Goal: Transaction & Acquisition: Purchase product/service

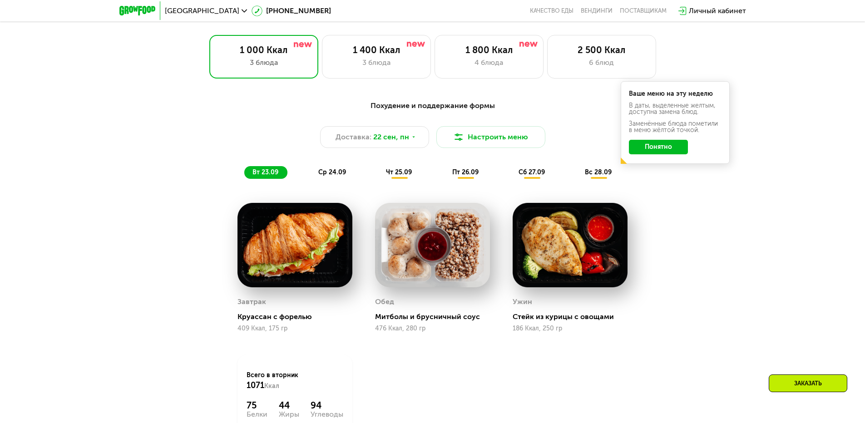
scroll to position [772, 0]
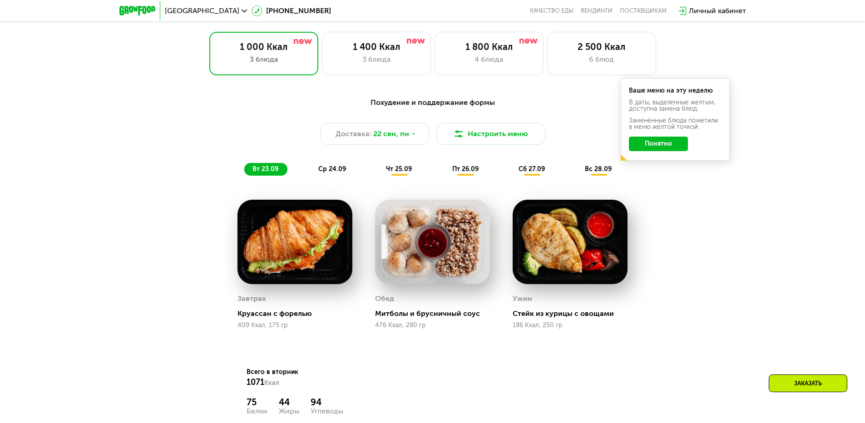
click at [674, 148] on button "Понятно" at bounding box center [658, 144] width 59 height 15
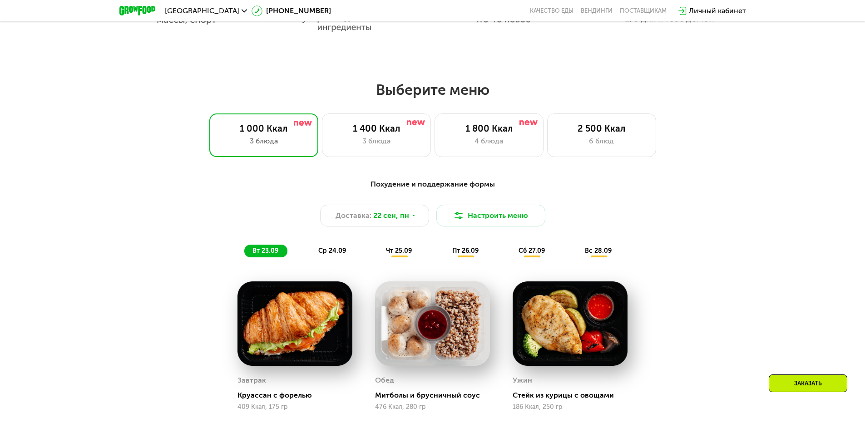
scroll to position [727, 0]
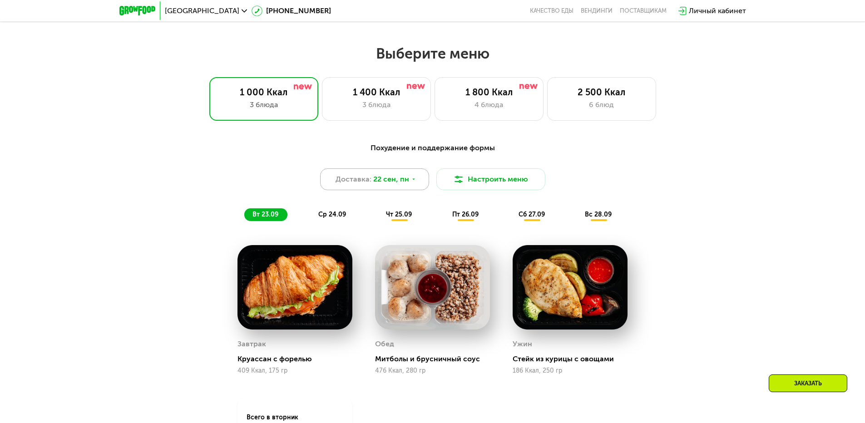
click at [399, 183] on span "22 сен, пн" at bounding box center [391, 179] width 36 height 11
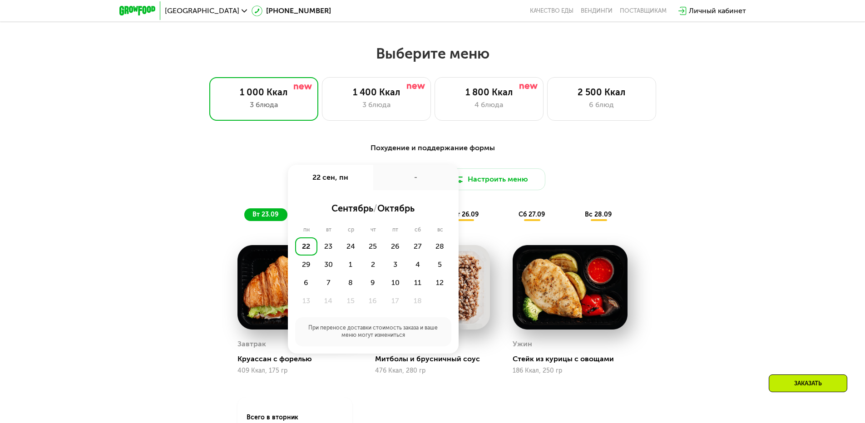
click at [699, 174] on div "Доставка: 22 сен, пн 22 сен, пн - сентябрь / октябрь пн вт ср чт пт сб вс 22 23…" at bounding box center [433, 179] width 538 height 22
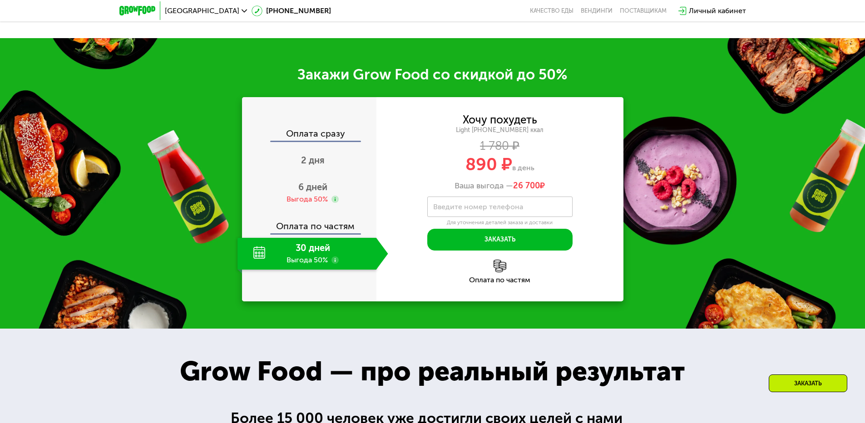
scroll to position [1226, 0]
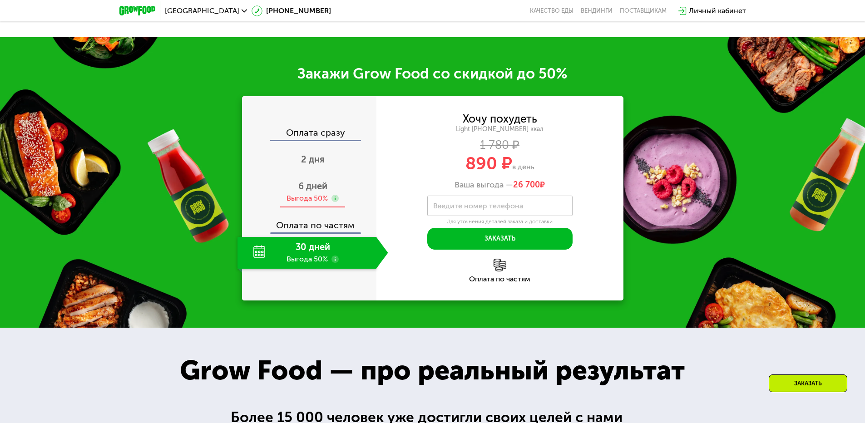
click at [310, 189] on span "6 дней" at bounding box center [312, 186] width 29 height 11
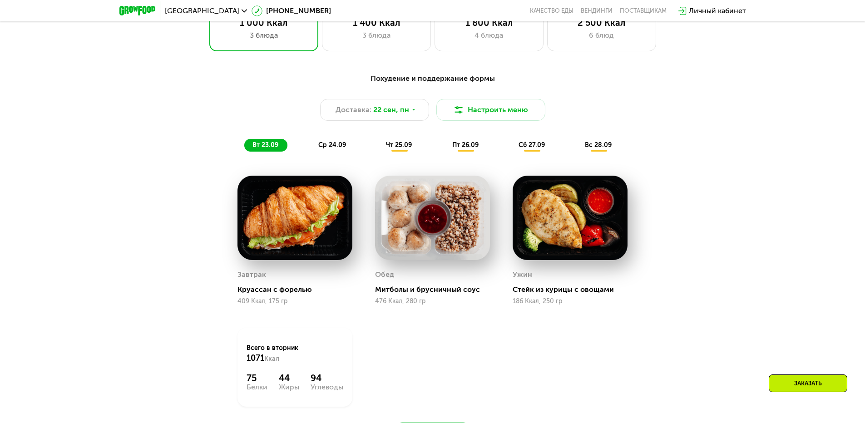
scroll to position [818, 0]
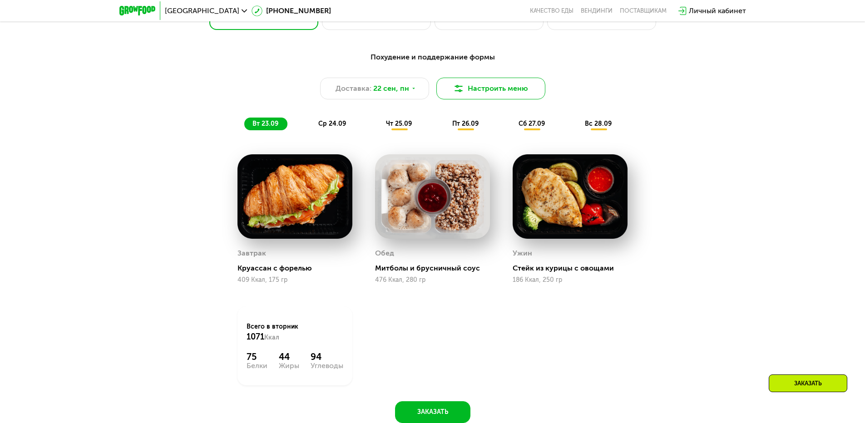
click at [489, 91] on button "Настроить меню" at bounding box center [490, 89] width 109 height 22
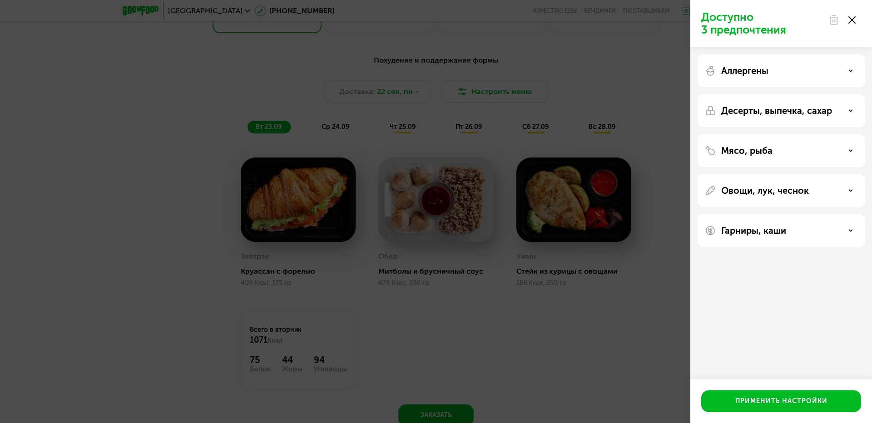
click at [851, 190] on use at bounding box center [850, 190] width 3 height 1
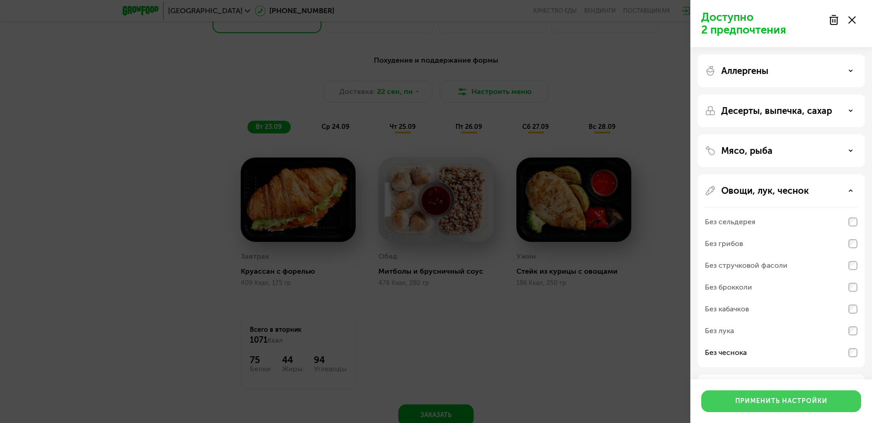
click at [770, 400] on div "Применить настройки" at bounding box center [781, 401] width 92 height 9
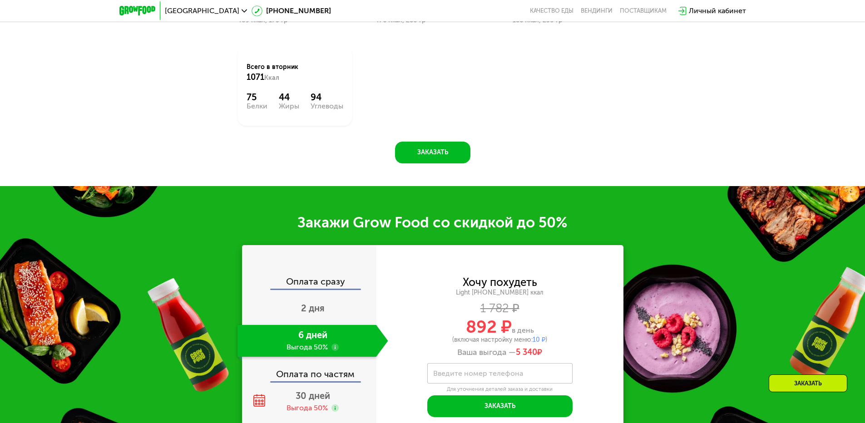
scroll to position [1181, 0]
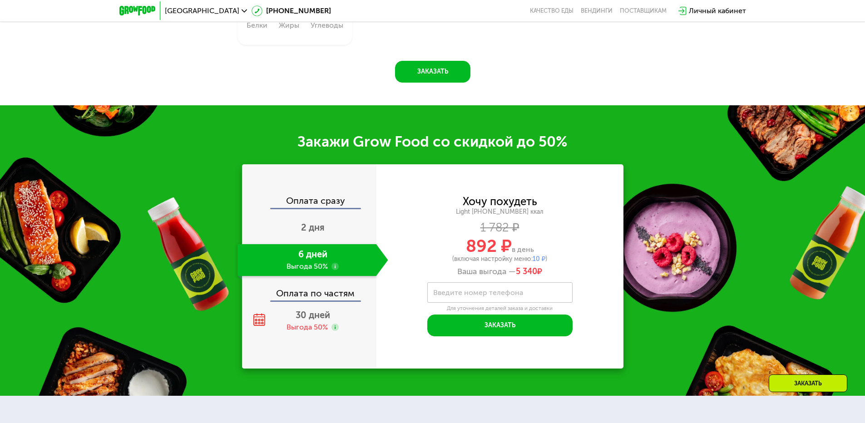
click at [434, 292] on label "Введите номер телефона" at bounding box center [478, 292] width 90 height 5
click at [434, 292] on input "Введите номер телефона" at bounding box center [499, 292] width 145 height 20
type input "**********"
click at [599, 333] on div "**********" at bounding box center [500, 267] width 247 height 140
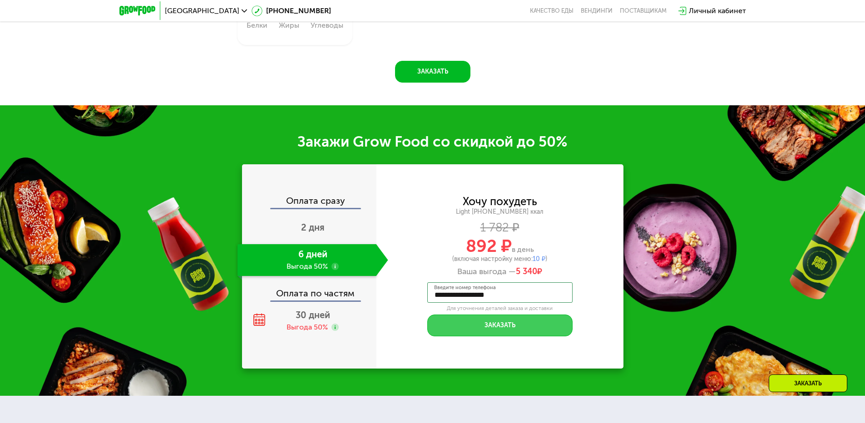
click at [496, 327] on button "Заказать" at bounding box center [499, 326] width 145 height 22
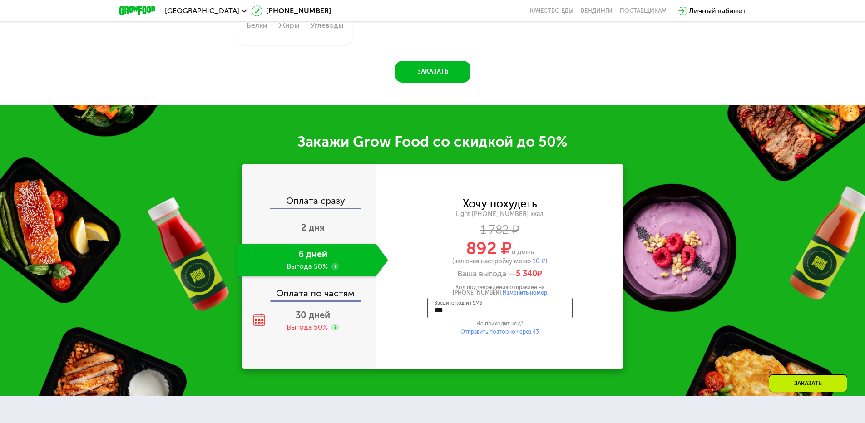
type input "****"
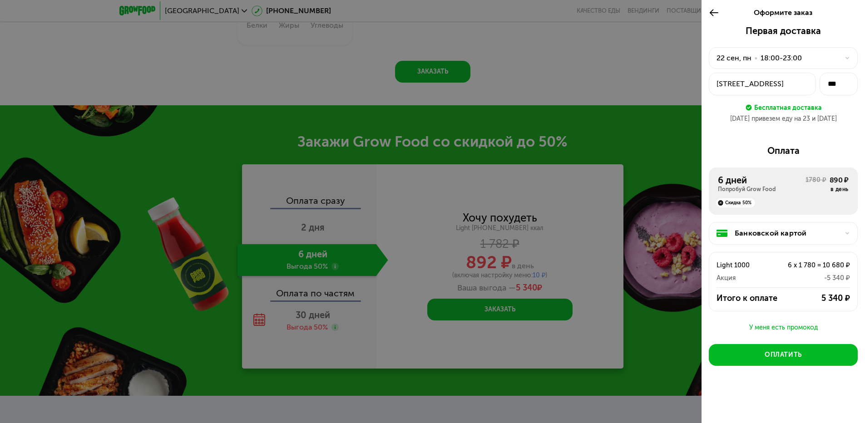
click at [794, 85] on div "Балаклавский пр-кт, 36к2" at bounding box center [763, 84] width 92 height 11
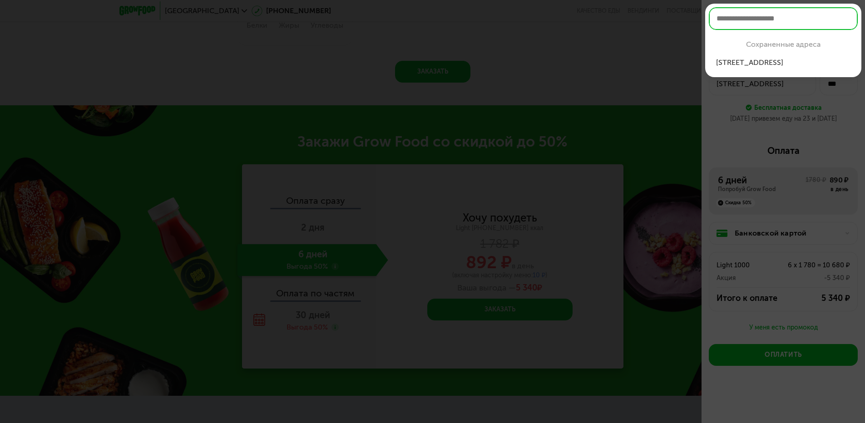
click at [717, 15] on input "text" at bounding box center [783, 18] width 149 height 23
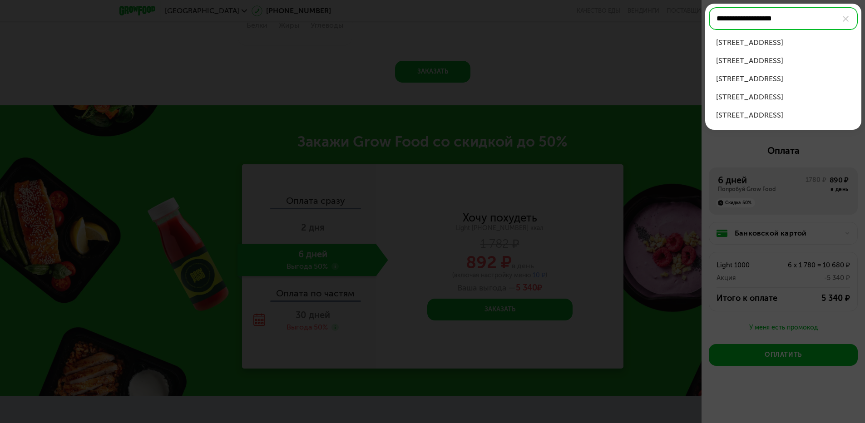
click at [790, 96] on div "Сумской проезд, д 5 к 3" at bounding box center [783, 97] width 134 height 11
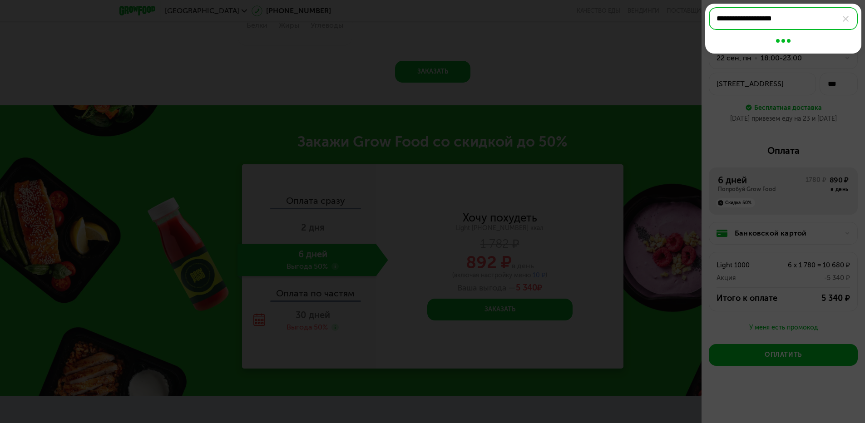
type input "**********"
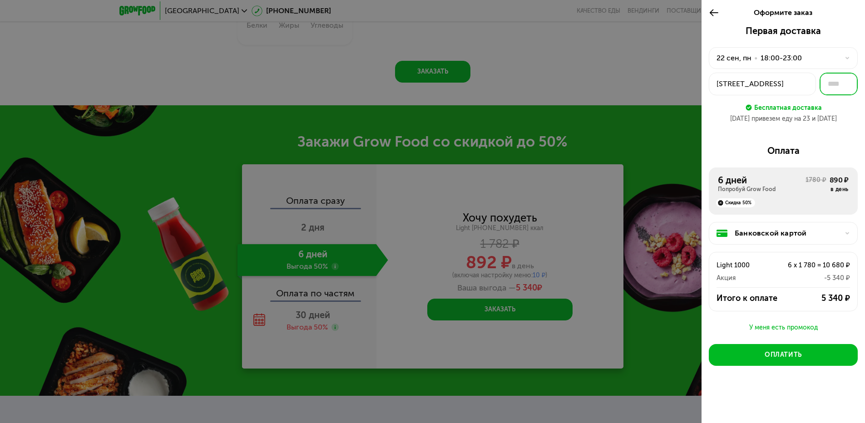
click at [832, 85] on input "text" at bounding box center [839, 84] width 38 height 23
type input "**"
click at [859, 111] on div "Первая доставка 22 сен, пн • 18:00-23:00 Сумской проезд, 5к3 ** Бесплатная дост…" at bounding box center [784, 221] width 164 height 393
click at [794, 232] on div "Банковской картой" at bounding box center [787, 233] width 104 height 11
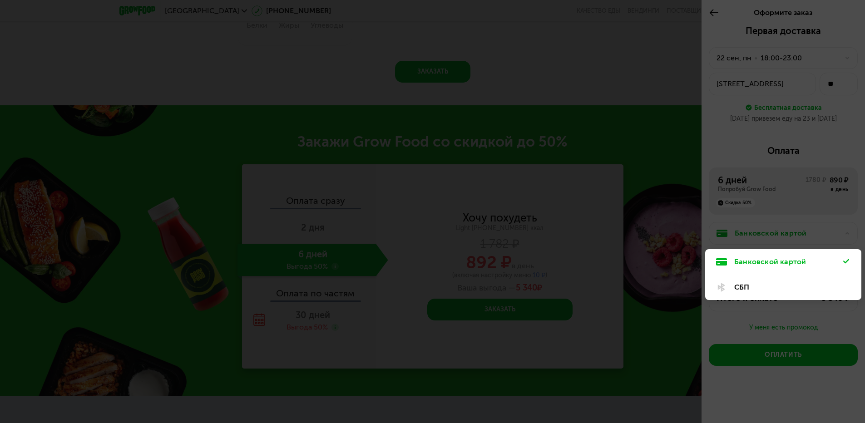
click at [798, 259] on div "Банковской картой" at bounding box center [788, 262] width 109 height 11
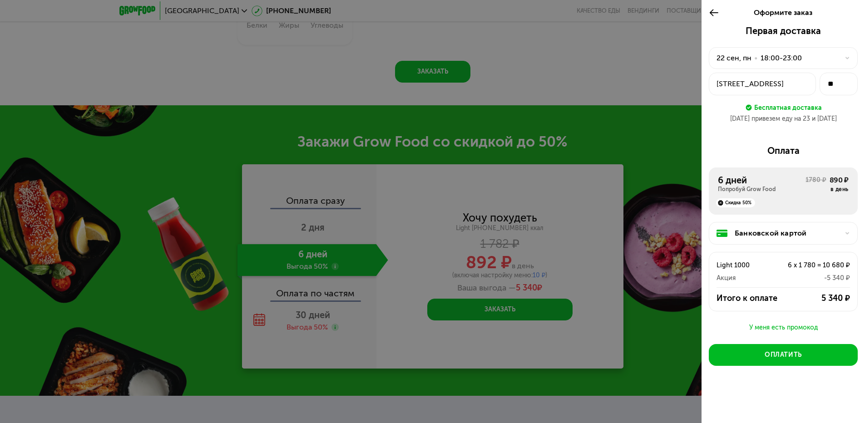
click at [785, 231] on div "Банковской картой" at bounding box center [787, 233] width 104 height 11
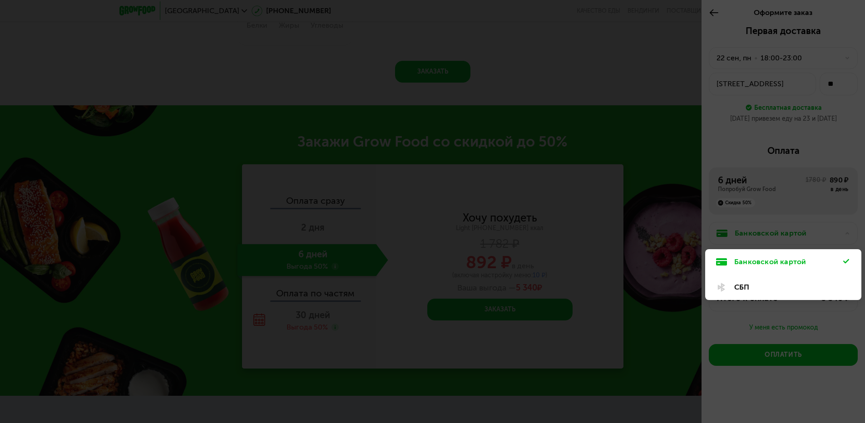
click at [831, 388] on div at bounding box center [432, 211] width 865 height 423
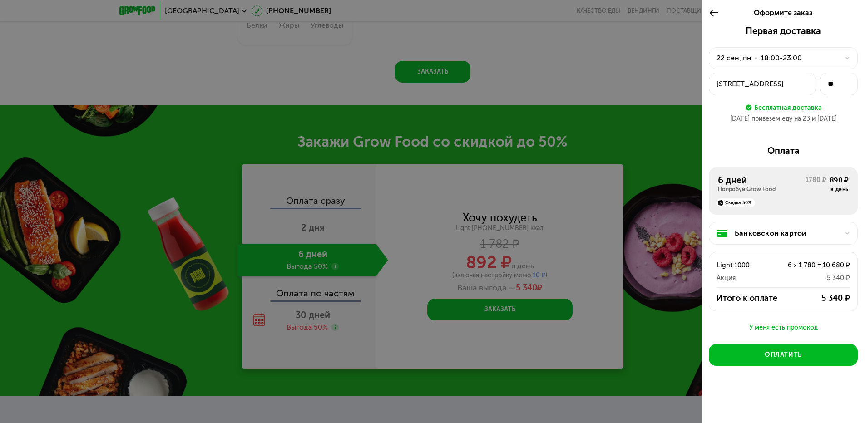
click at [847, 233] on icon at bounding box center [847, 233] width 5 height 5
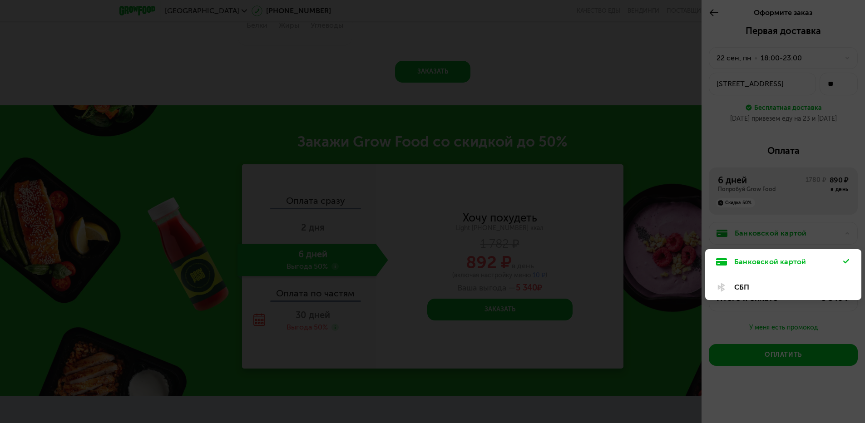
click at [749, 287] on div "СБП" at bounding box center [788, 287] width 109 height 11
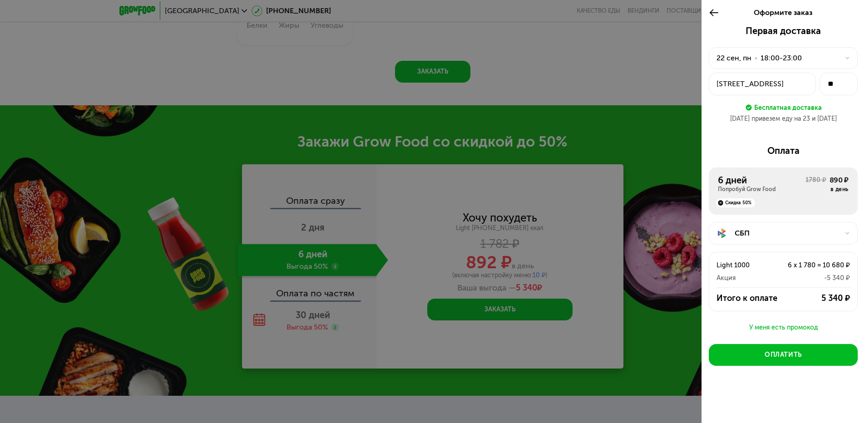
click at [788, 231] on div "СБП" at bounding box center [787, 233] width 104 height 11
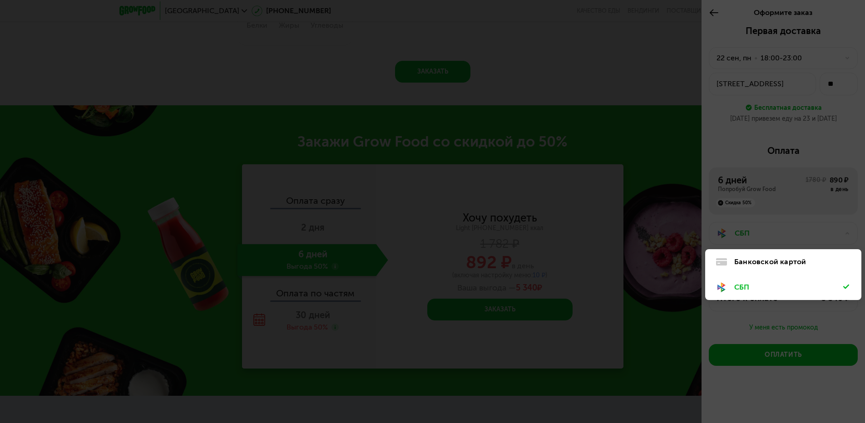
click at [768, 263] on div "Банковской картой" at bounding box center [788, 262] width 109 height 11
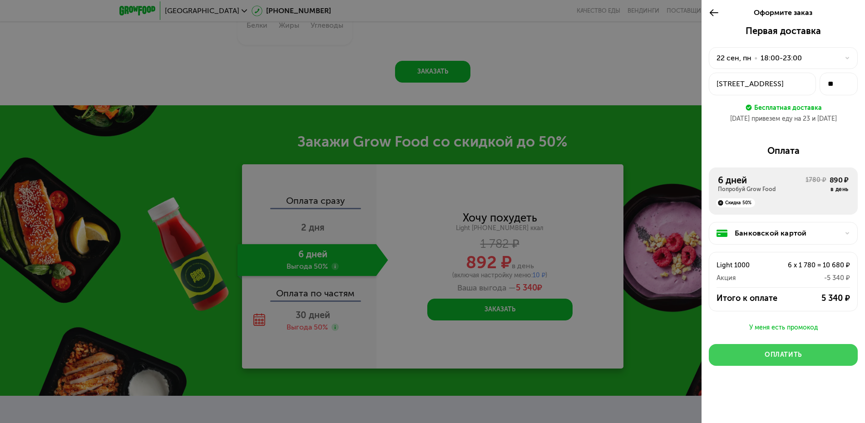
click at [781, 354] on div "Оплатить" at bounding box center [783, 355] width 37 height 9
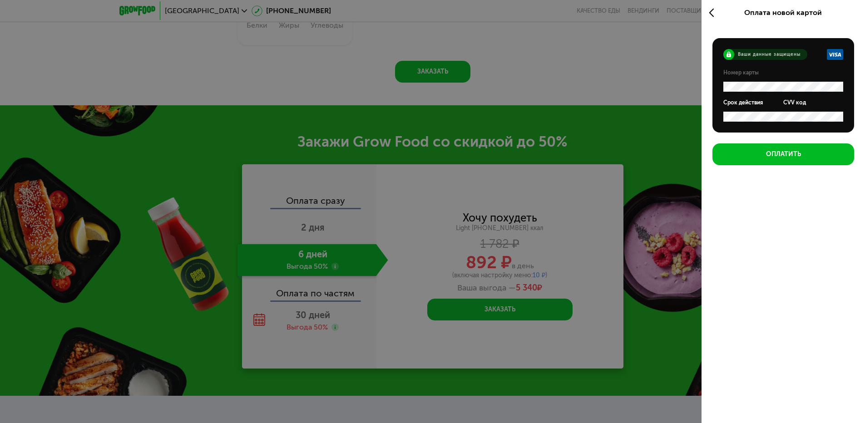
click at [712, 10] on icon at bounding box center [714, 12] width 10 height 11
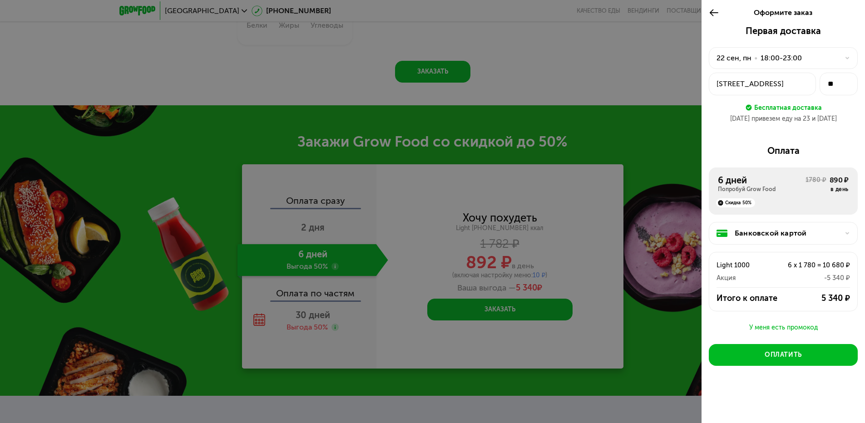
click at [766, 230] on div "Банковской картой" at bounding box center [787, 233] width 104 height 11
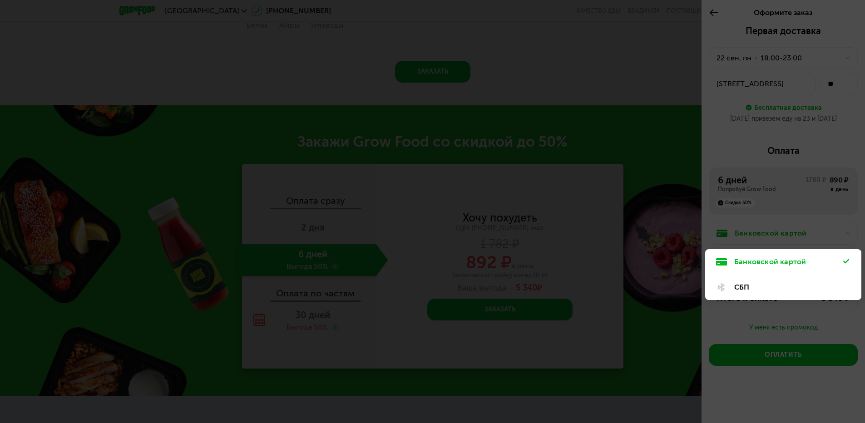
click at [746, 287] on div "СБП" at bounding box center [788, 287] width 109 height 11
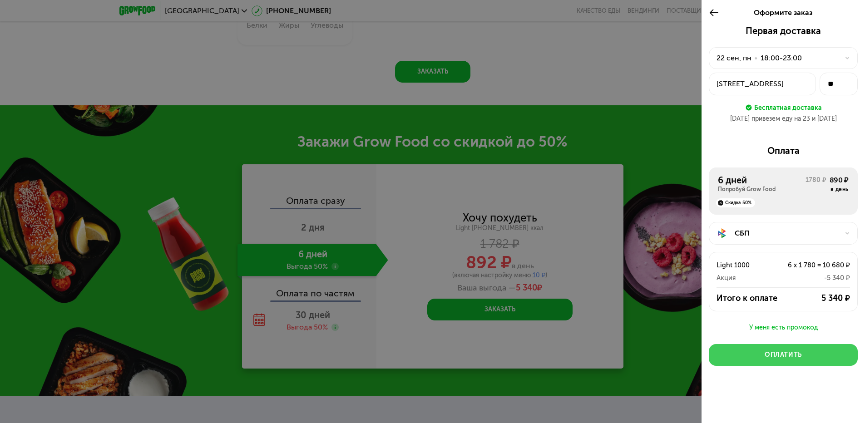
click at [781, 355] on div "Оплатить" at bounding box center [783, 355] width 37 height 9
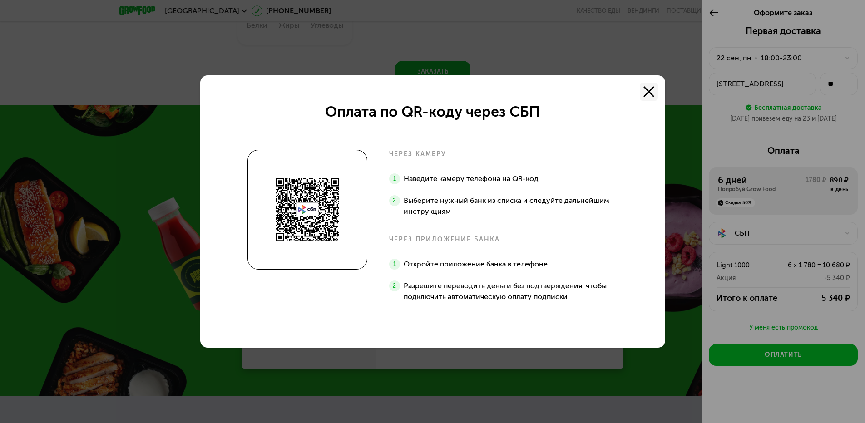
click at [647, 92] on icon at bounding box center [649, 91] width 11 height 11
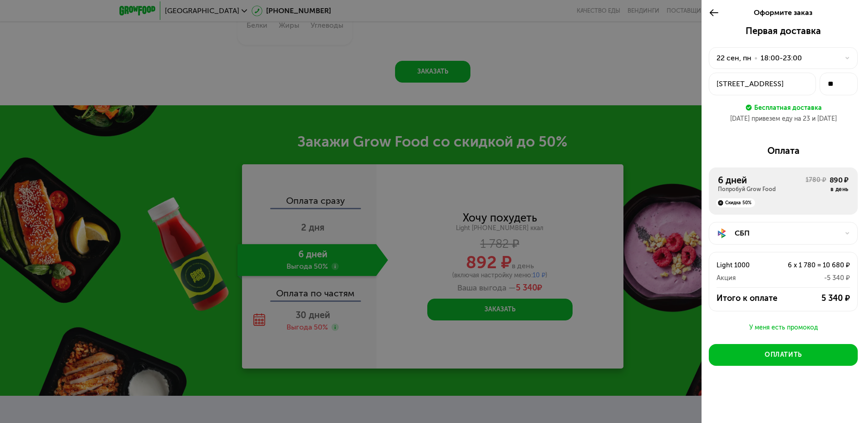
click at [765, 233] on div "СБП" at bounding box center [787, 233] width 104 height 11
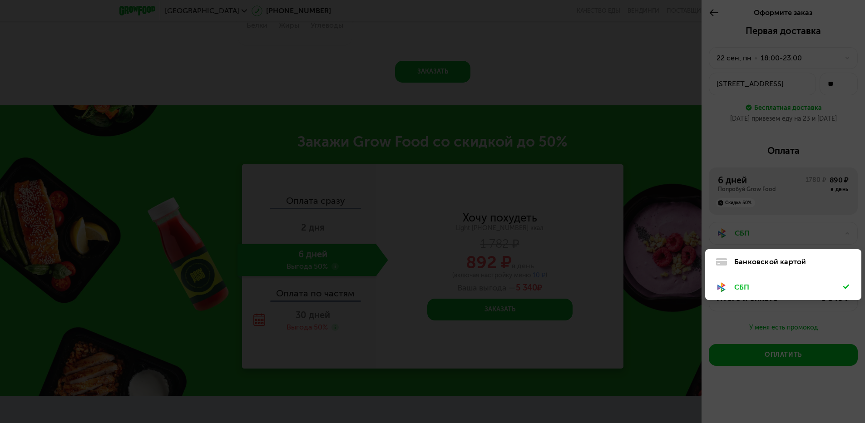
click at [763, 263] on div "Банковской картой" at bounding box center [788, 262] width 109 height 11
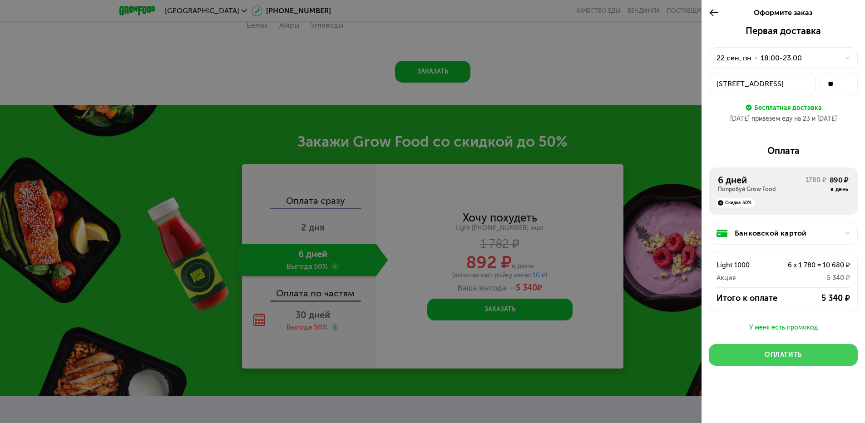
click at [791, 355] on div "Оплатить" at bounding box center [783, 355] width 37 height 9
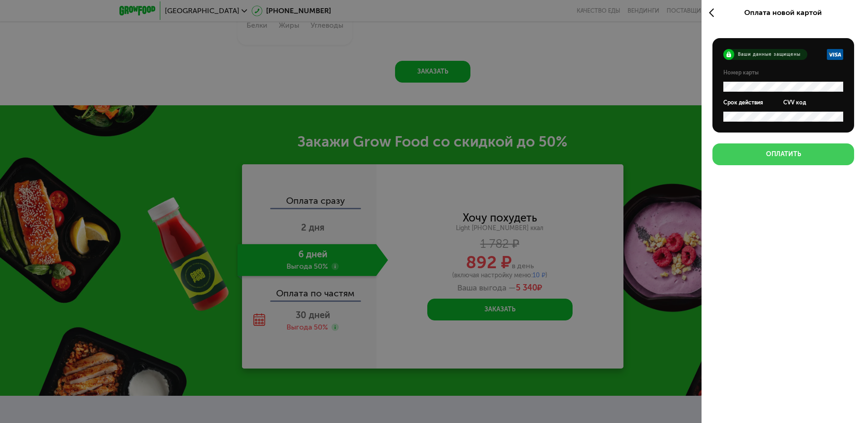
click at [791, 154] on div "Оплатить" at bounding box center [783, 154] width 35 height 9
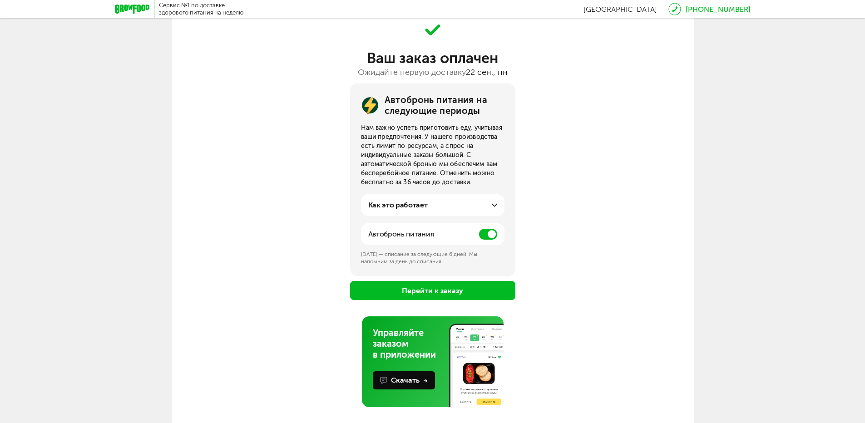
scroll to position [53, 0]
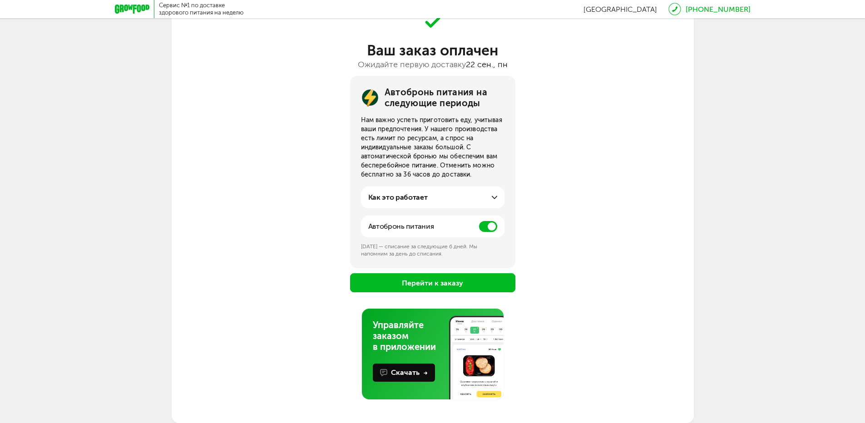
click at [496, 197] on icon at bounding box center [494, 197] width 5 height 5
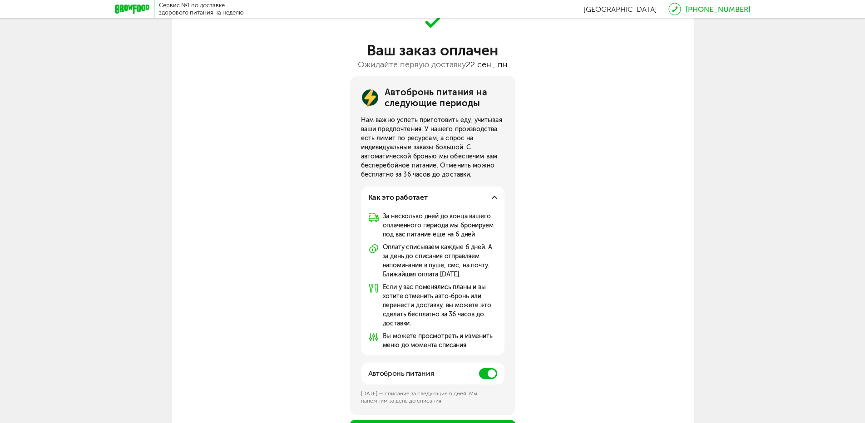
click at [586, 284] on div "Автобронь питания на следующие периоды Нам важно успеть приготовить еду, учитыв…" at bounding box center [433, 258] width 522 height 364
click at [495, 198] on icon at bounding box center [494, 197] width 5 height 5
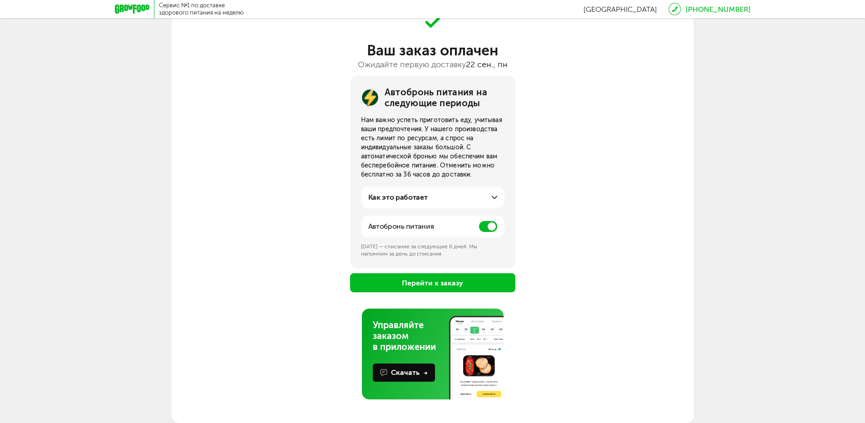
click at [482, 225] on span at bounding box center [488, 226] width 18 height 11
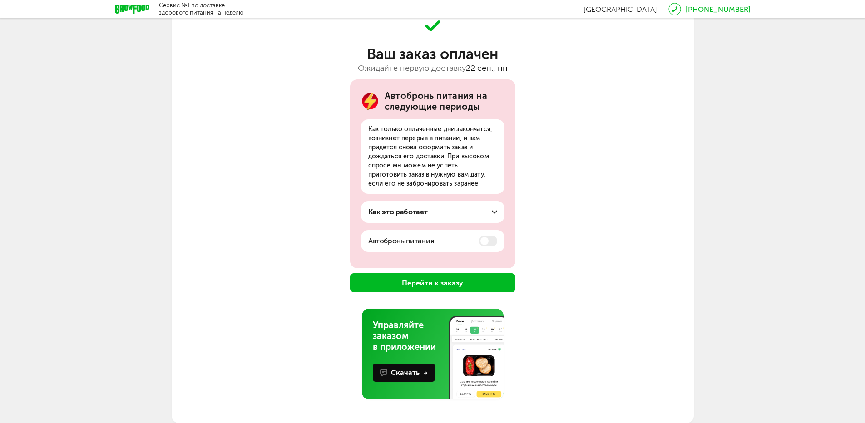
scroll to position [50, 0]
click at [592, 272] on div "Автобронь питания на следующие периоды Как только оплаченные дни закончатся, во…" at bounding box center [433, 185] width 522 height 213
click at [419, 285] on button "Перейти к заказу" at bounding box center [432, 282] width 165 height 19
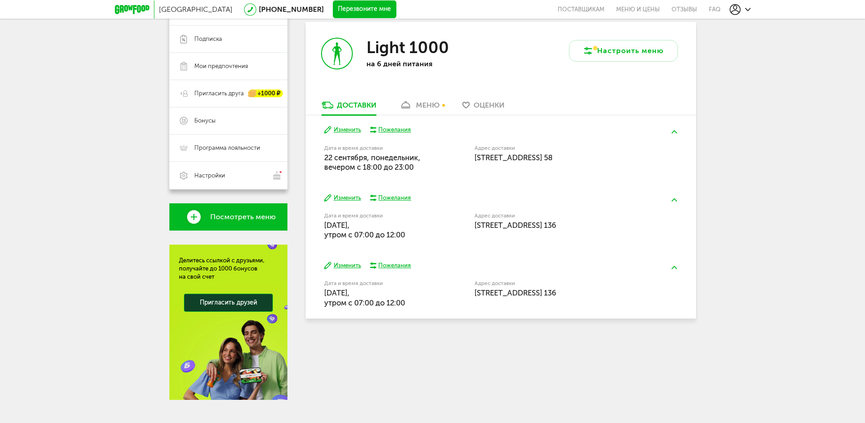
scroll to position [168, 0]
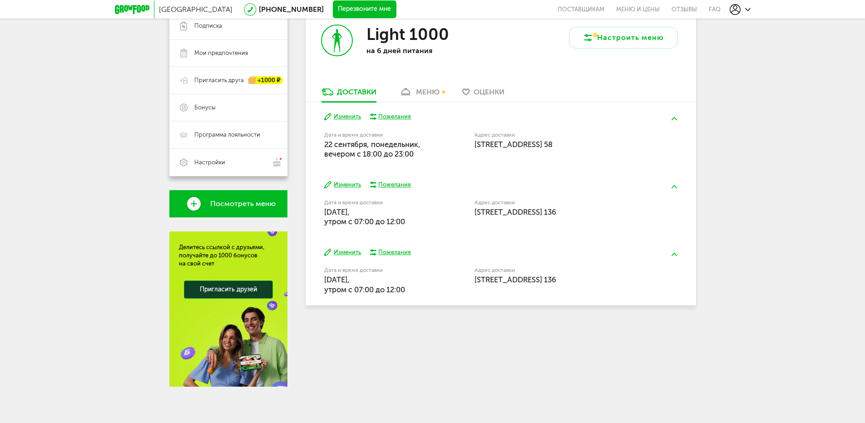
click at [495, 208] on span "Москва, Балаклавский пр-кт, 36к2, кв. 136" at bounding box center [516, 212] width 82 height 9
click at [351, 184] on button "Изменить" at bounding box center [342, 185] width 37 height 9
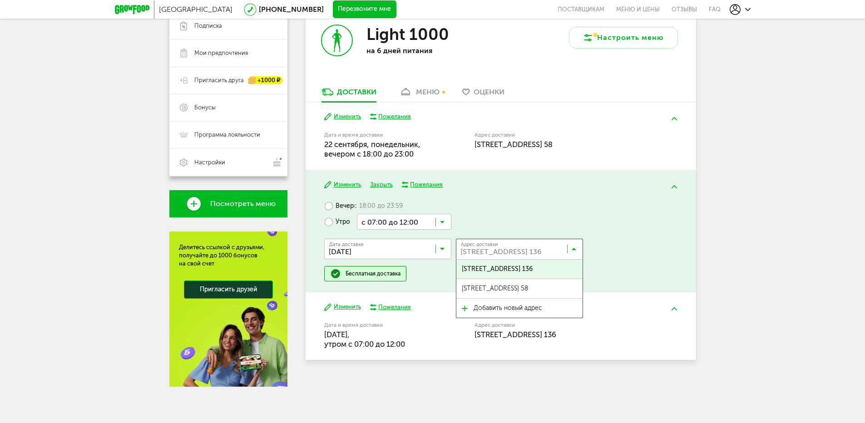
click at [575, 248] on icon at bounding box center [574, 251] width 5 height 9
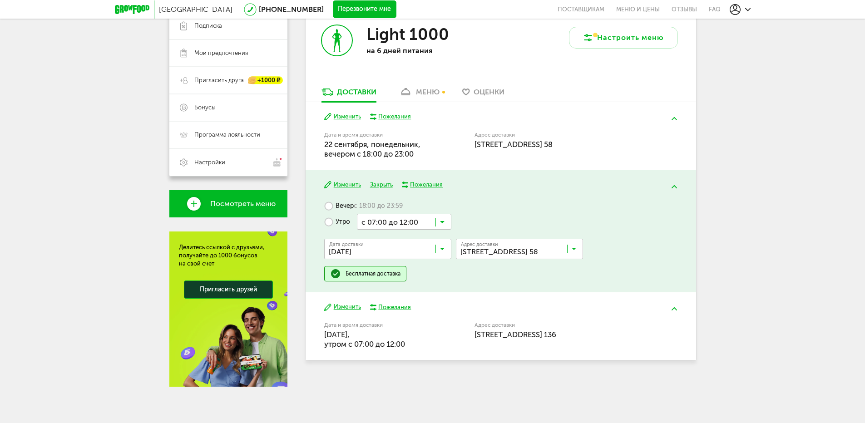
click at [523, 287] on span "Сумской проезд, 5к3, кв. 58" at bounding box center [495, 288] width 66 height 19
click at [443, 327] on div "Дата и время доставки 27 сентября, суббота, утром c 07:00 до 12:00" at bounding box center [399, 335] width 150 height 29
click at [342, 307] on button "Изменить" at bounding box center [342, 307] width 37 height 9
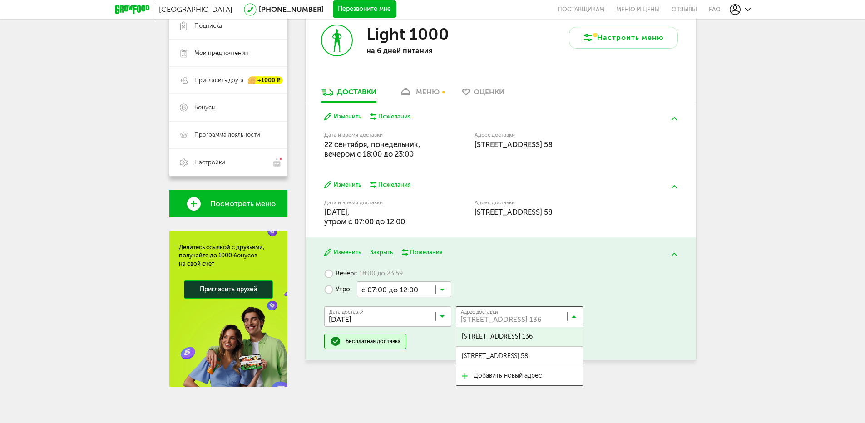
click at [574, 317] on icon at bounding box center [574, 318] width 5 height 9
click at [528, 357] on span "Сумской проезд, 5к3, кв. 58" at bounding box center [495, 356] width 66 height 19
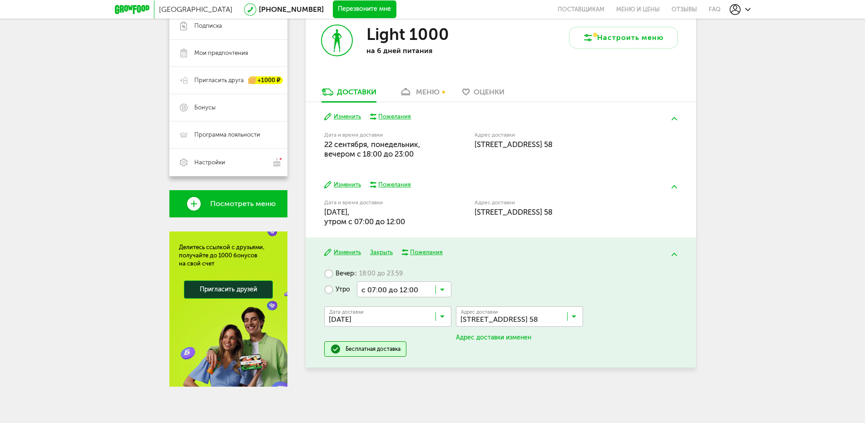
click at [665, 327] on div "Дата доставки 27 сентября, суббота Загрузка... Адрес Квартира Комментарий для к…" at bounding box center [500, 319] width 353 height 44
click at [760, 190] on div "Москва 8 (800) 555-21-78 Перезвоните мне поставщикам Меню и цены Отзывы FAQ 8 (…" at bounding box center [432, 127] width 865 height 591
click at [658, 210] on div "Дата и время доставки 25 сентября, четверг, утром c 07:00 до 12:00 Адрес достав…" at bounding box center [500, 212] width 353 height 29
click at [675, 118] on img at bounding box center [674, 118] width 5 height 3
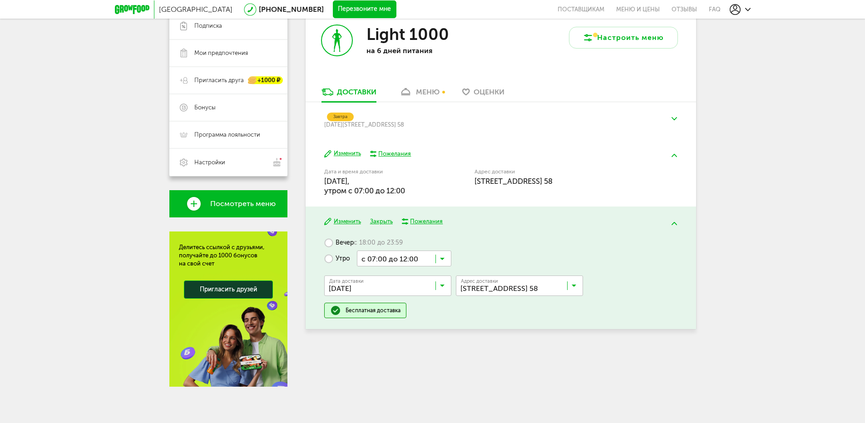
click at [549, 193] on div "Адрес доставки Москва, Сумской проезд, 5к3, кв. 58" at bounding box center [559, 181] width 169 height 29
click at [674, 155] on img at bounding box center [674, 155] width 5 height 3
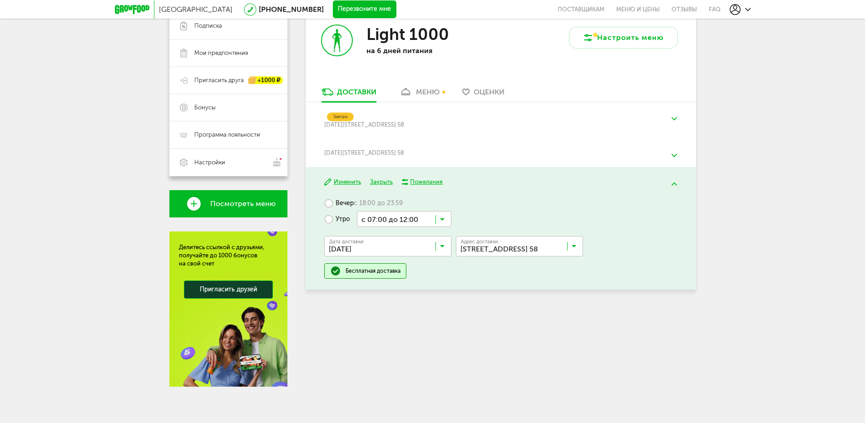
click at [673, 119] on img at bounding box center [674, 118] width 5 height 3
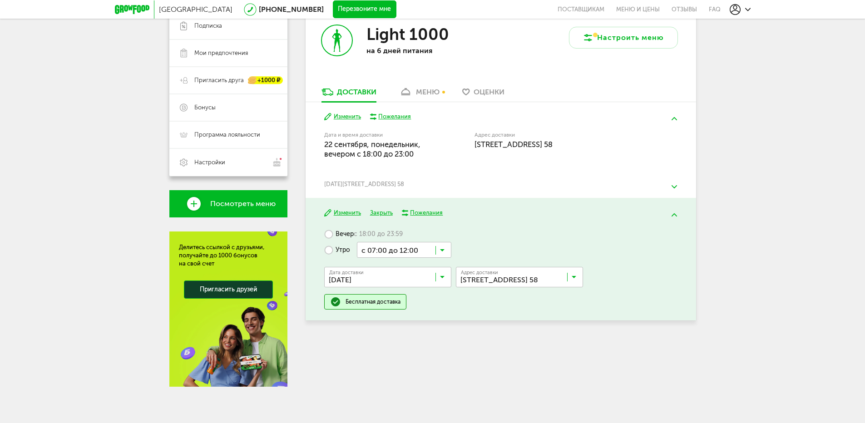
click at [674, 186] on img at bounding box center [674, 186] width 5 height 3
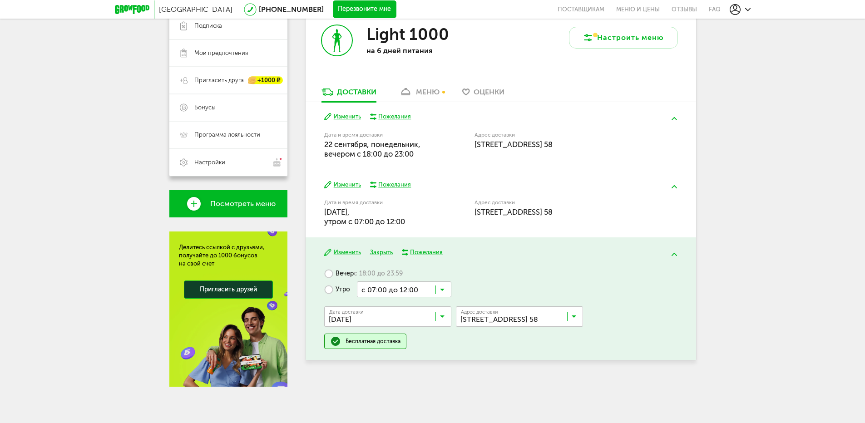
click at [760, 144] on div "Москва 8 (800) 555-21-78 Перезвоните мне поставщикам Меню и цены Отзывы FAQ 8 (…" at bounding box center [432, 127] width 865 height 591
click at [435, 93] on div "меню" at bounding box center [428, 92] width 24 height 9
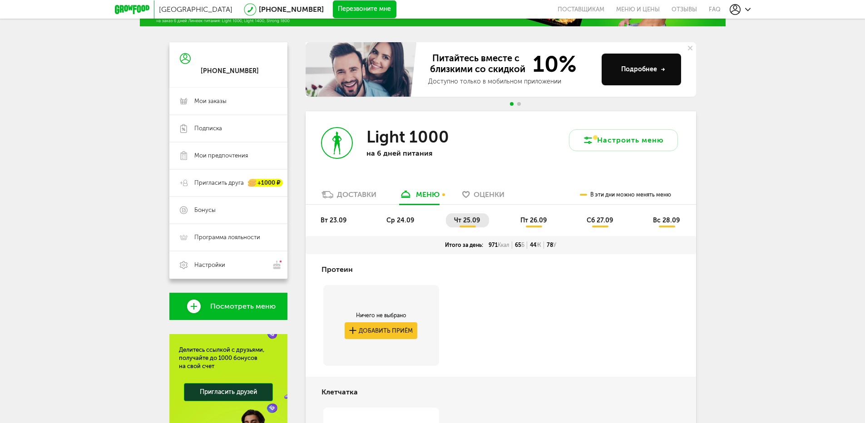
scroll to position [91, 0]
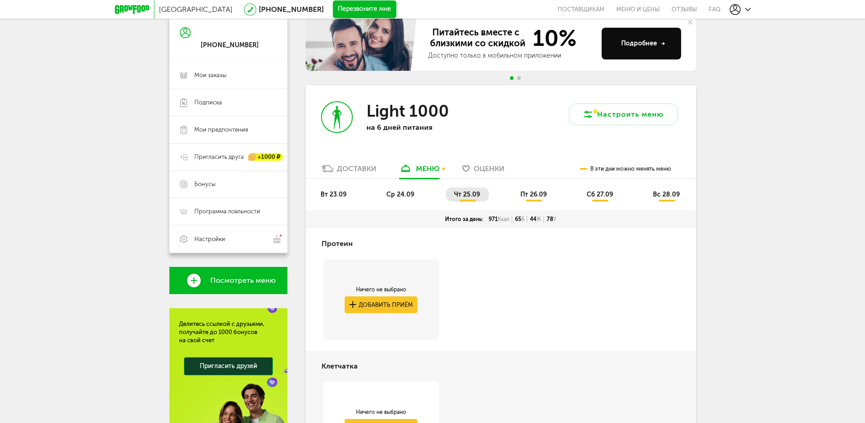
click at [366, 167] on div "Доставки" at bounding box center [357, 168] width 40 height 9
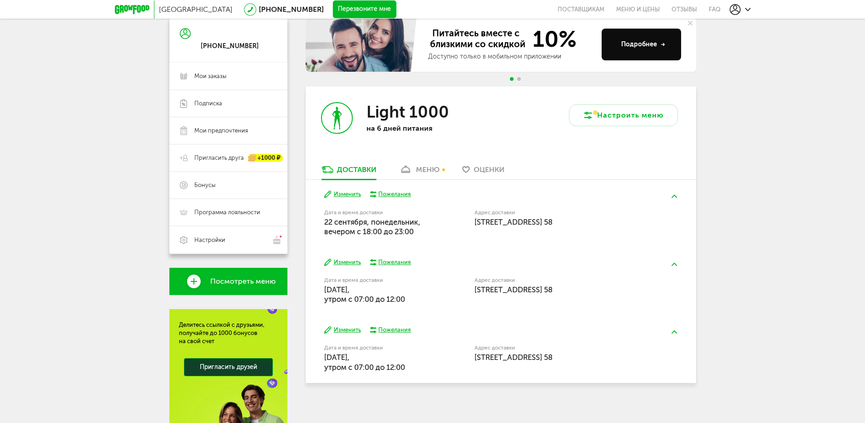
scroll to position [91, 0]
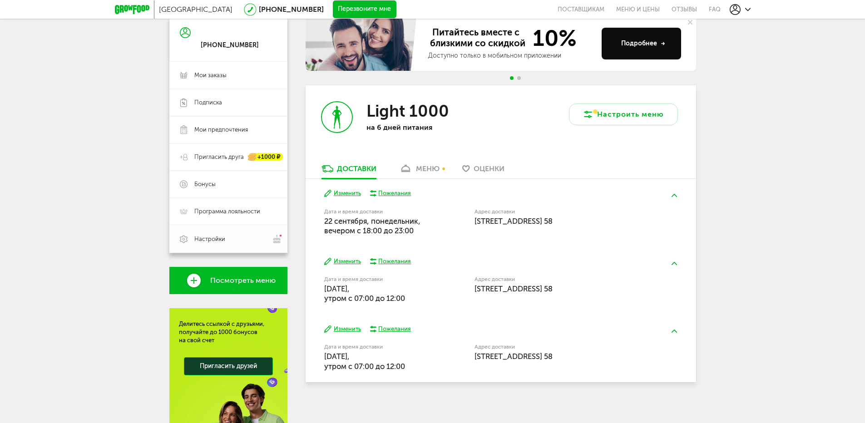
click at [201, 239] on span "Настройки" at bounding box center [209, 239] width 31 height 8
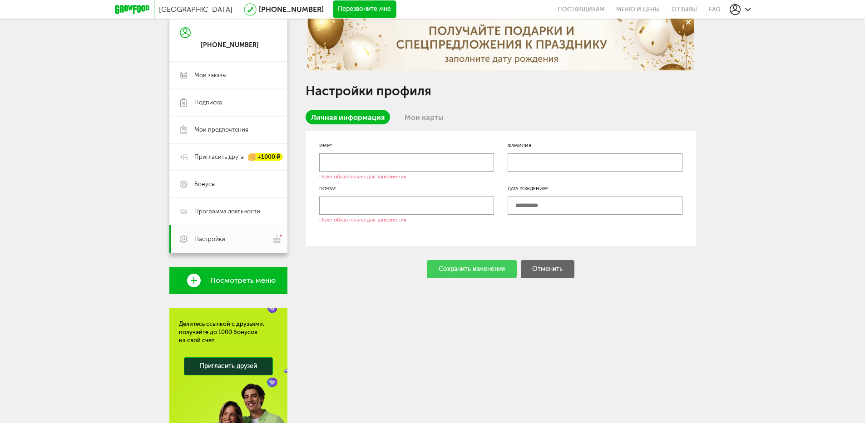
click at [327, 163] on input "text" at bounding box center [406, 163] width 175 height 18
type input "*****"
click at [514, 162] on input "text" at bounding box center [595, 163] width 175 height 18
type input "*********"
click at [326, 204] on input "text" at bounding box center [406, 206] width 175 height 18
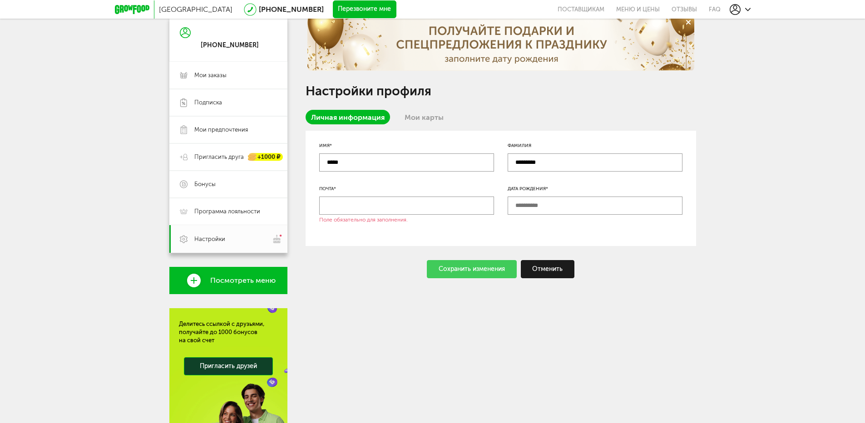
type input "**********"
click at [547, 207] on input "text" at bounding box center [595, 206] width 175 height 18
type input "**********"
click at [472, 269] on div "Сохранить изменения" at bounding box center [472, 269] width 90 height 18
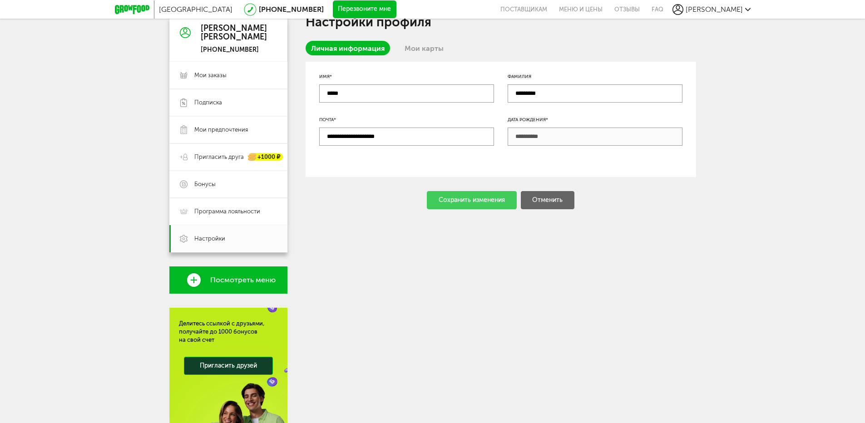
click at [561, 319] on div "**********" at bounding box center [501, 239] width 391 height 447
click at [478, 197] on div "Сохранить изменения Отменить" at bounding box center [501, 200] width 391 height 18
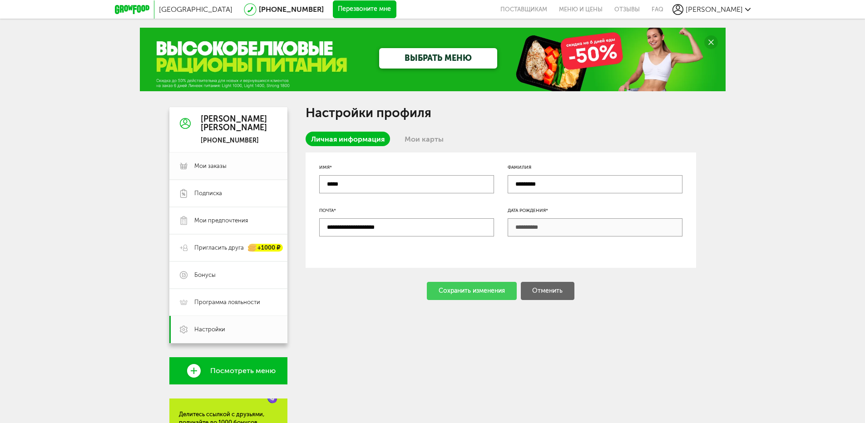
click at [218, 166] on span "Мои заказы" at bounding box center [210, 166] width 32 height 8
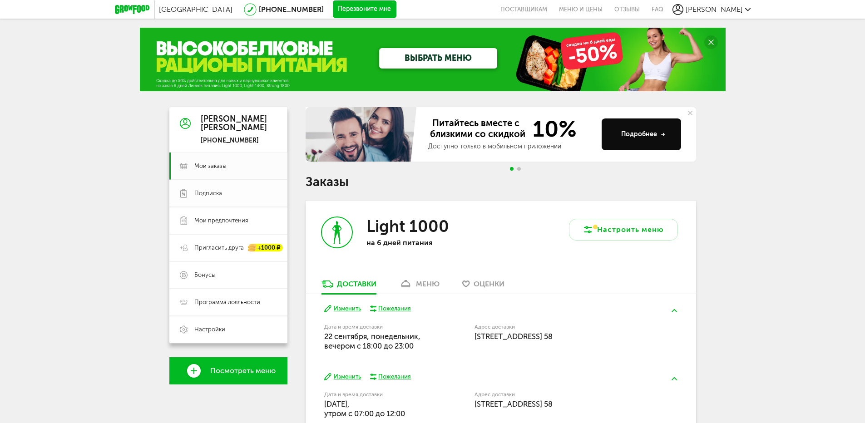
click at [220, 192] on span "Подписка" at bounding box center [208, 193] width 28 height 8
click at [223, 223] on span "Мои предпочтения" at bounding box center [221, 221] width 54 height 8
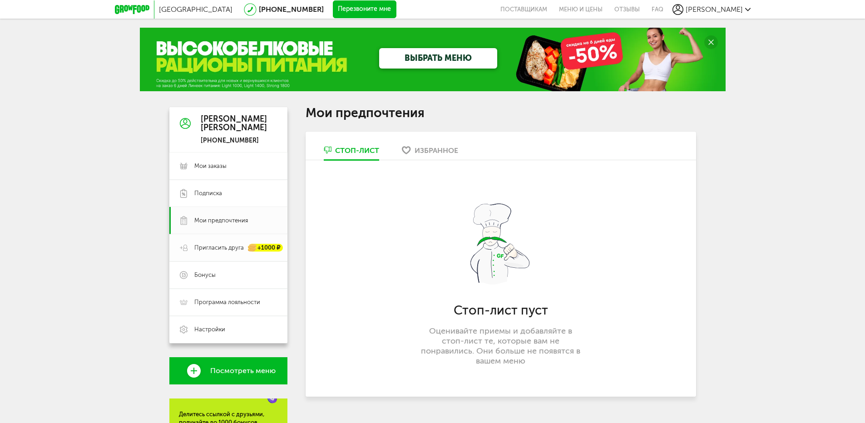
click at [216, 241] on link "Пригласить друга +1000 ₽" at bounding box center [228, 247] width 118 height 27
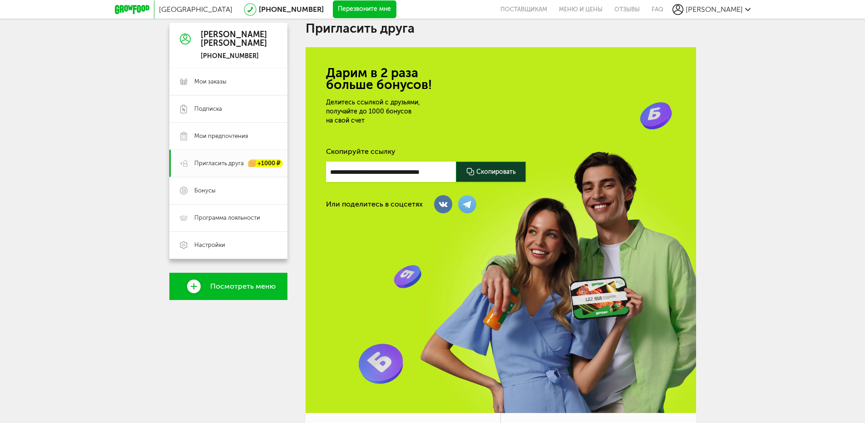
scroll to position [3, 0]
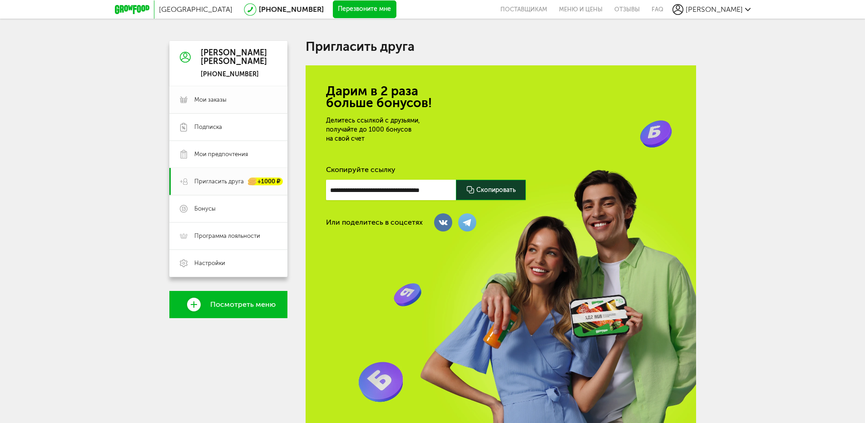
click at [221, 101] on span "Мои заказы" at bounding box center [210, 100] width 32 height 8
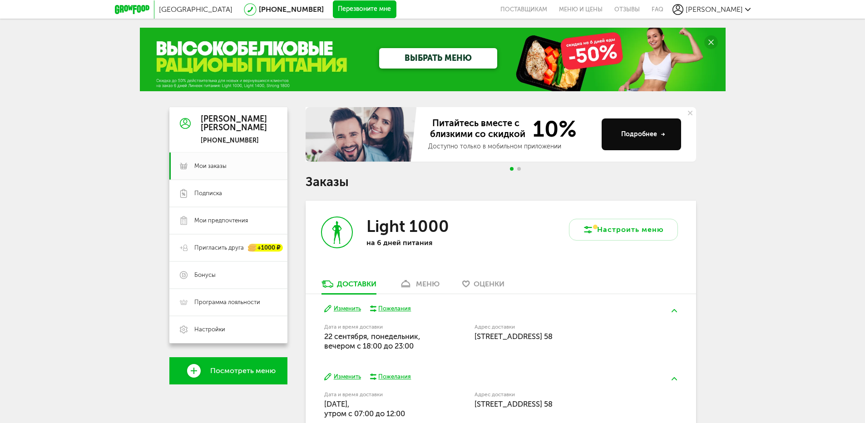
click at [520, 168] on span "Go to slide 2" at bounding box center [519, 169] width 4 height 4
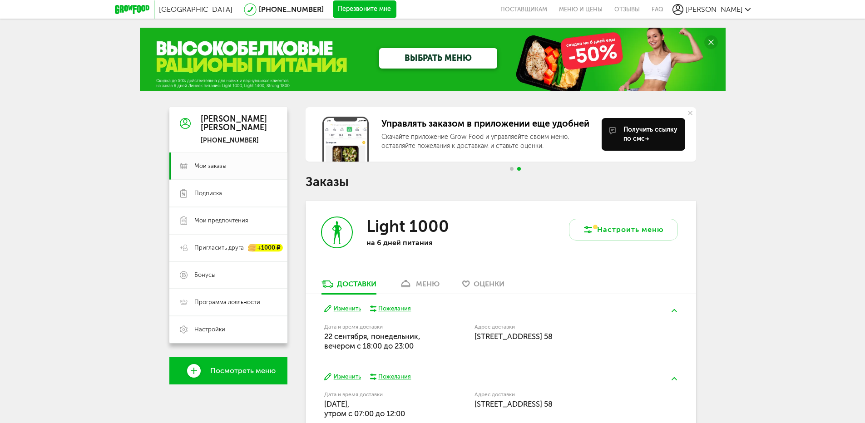
drag, startPoint x: 783, startPoint y: 0, endPoint x: 832, endPoint y: 63, distance: 79.0
click at [832, 63] on div "Москва [PHONE_NUMBER] Перезвоните мне поставщикам Меню и цены Отзывы FAQ [PERSO…" at bounding box center [432, 272] width 865 height 544
drag, startPoint x: 786, startPoint y: 0, endPoint x: 757, endPoint y: 278, distance: 279.5
click at [757, 278] on div "Москва [PHONE_NUMBER] Перезвоните мне поставщикам Меню и цены Отзывы FAQ [PERSO…" at bounding box center [432, 272] width 865 height 544
